Goal: Transaction & Acquisition: Purchase product/service

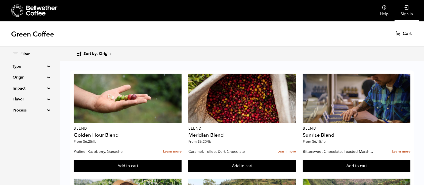
click at [403, 15] on link "Sign in" at bounding box center [407, 10] width 24 height 21
click at [402, 36] on span "Cart" at bounding box center [398, 34] width 9 height 6
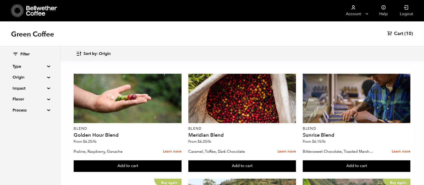
click at [30, 78] on summary "Origin" at bounding box center [30, 77] width 35 height 6
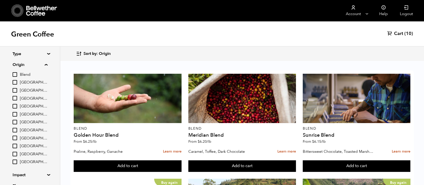
scroll to position [22, 0]
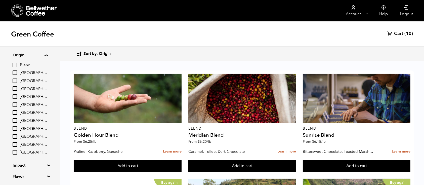
click at [24, 95] on div "Blend [GEOGRAPHIC_DATA] [GEOGRAPHIC_DATA] [GEOGRAPHIC_DATA] [GEOGRAPHIC_DATA] […" at bounding box center [30, 108] width 35 height 93
click at [15, 75] on input "[GEOGRAPHIC_DATA]" at bounding box center [15, 72] width 5 height 5
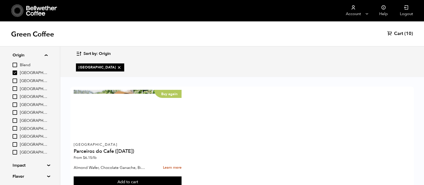
click at [15, 72] on input "[GEOGRAPHIC_DATA]" at bounding box center [15, 72] width 5 height 5
checkbox input "false"
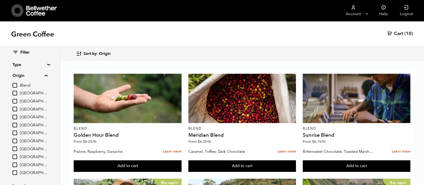
scroll to position [0, 0]
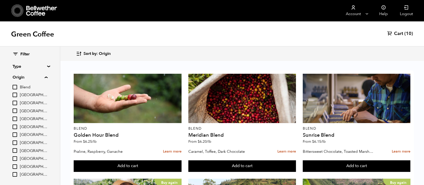
click at [30, 61] on div "Filter Type Blend Single Origin Decaf Seasonal Year Round Origin Blend Brazil B…" at bounding box center [30, 132] width 35 height 161
click at [30, 65] on summary "Type" at bounding box center [30, 66] width 35 height 6
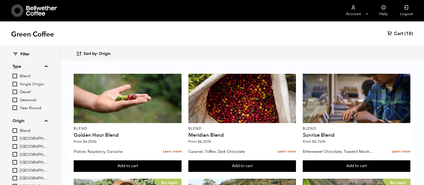
click at [17, 84] on input "Single Origin" at bounding box center [15, 84] width 5 height 5
checkbox input "true"
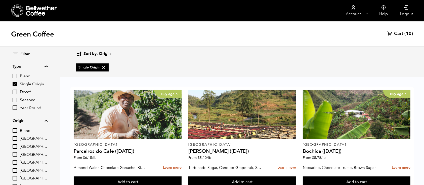
scroll to position [43, 0]
click at [16, 153] on input "[GEOGRAPHIC_DATA]" at bounding box center [15, 154] width 5 height 5
checkbox input "true"
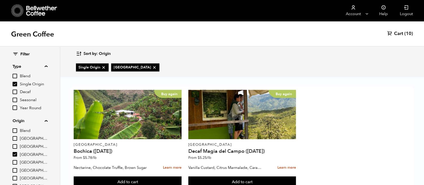
click at [406, 32] on span "(10)" at bounding box center [409, 34] width 9 height 6
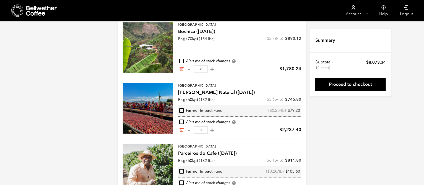
scroll to position [118, 0]
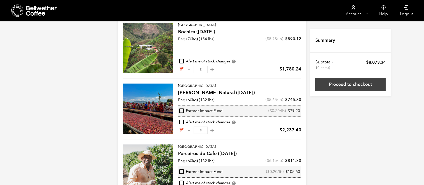
click at [355, 83] on link "Proceed to checkout" at bounding box center [351, 84] width 70 height 13
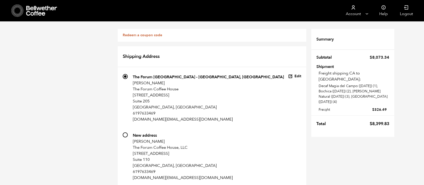
scroll to position [515, 0]
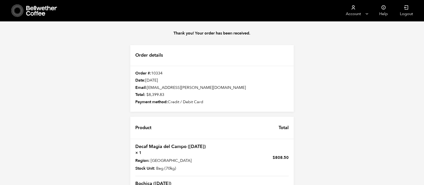
scroll to position [164, 0]
